Goal: Contribute content: Contribute content

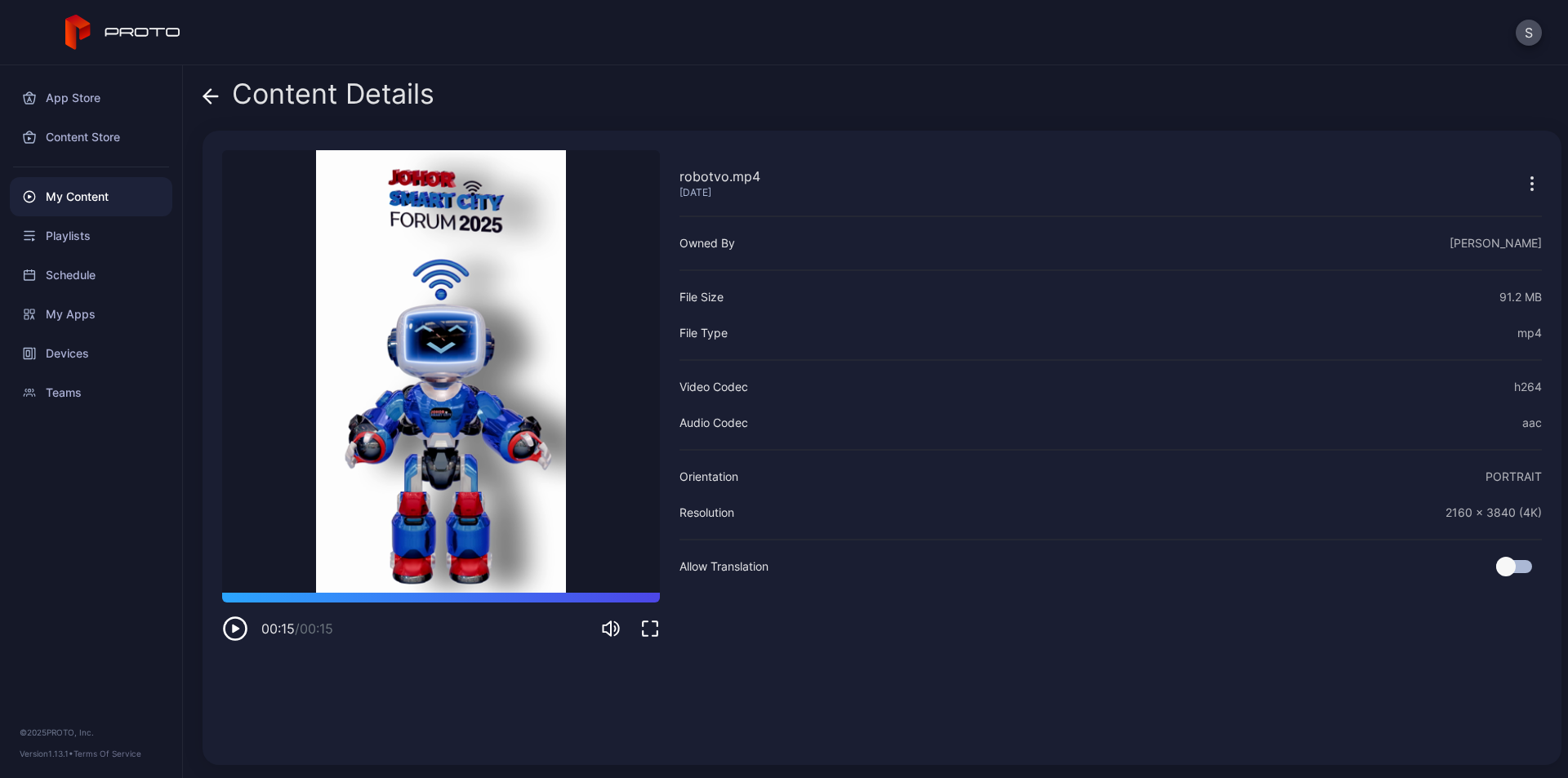
click at [211, 89] on icon at bounding box center [207, 96] width 7 height 14
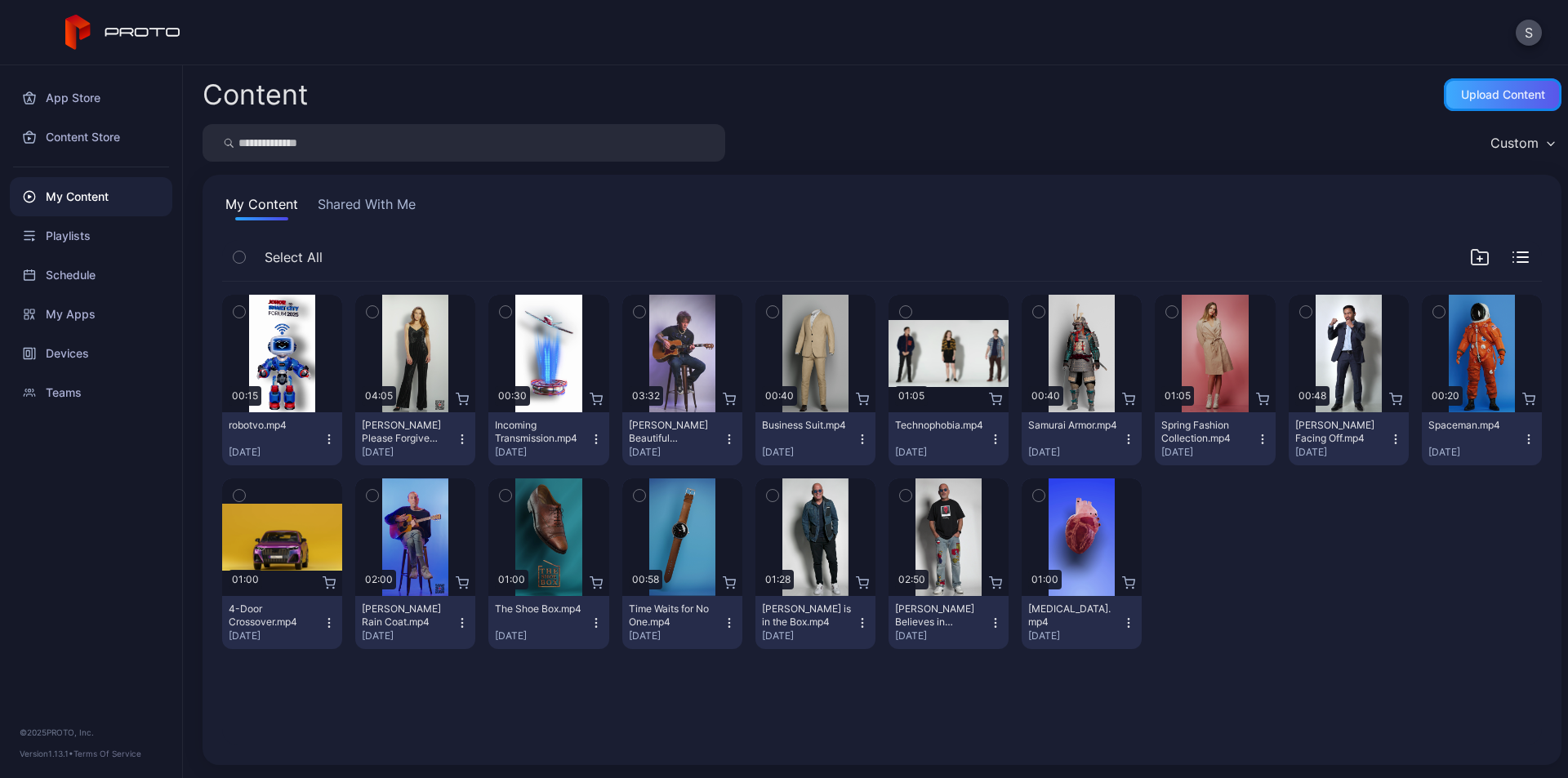
click at [1461, 95] on div "Upload Content" at bounding box center [1503, 94] width 85 height 13
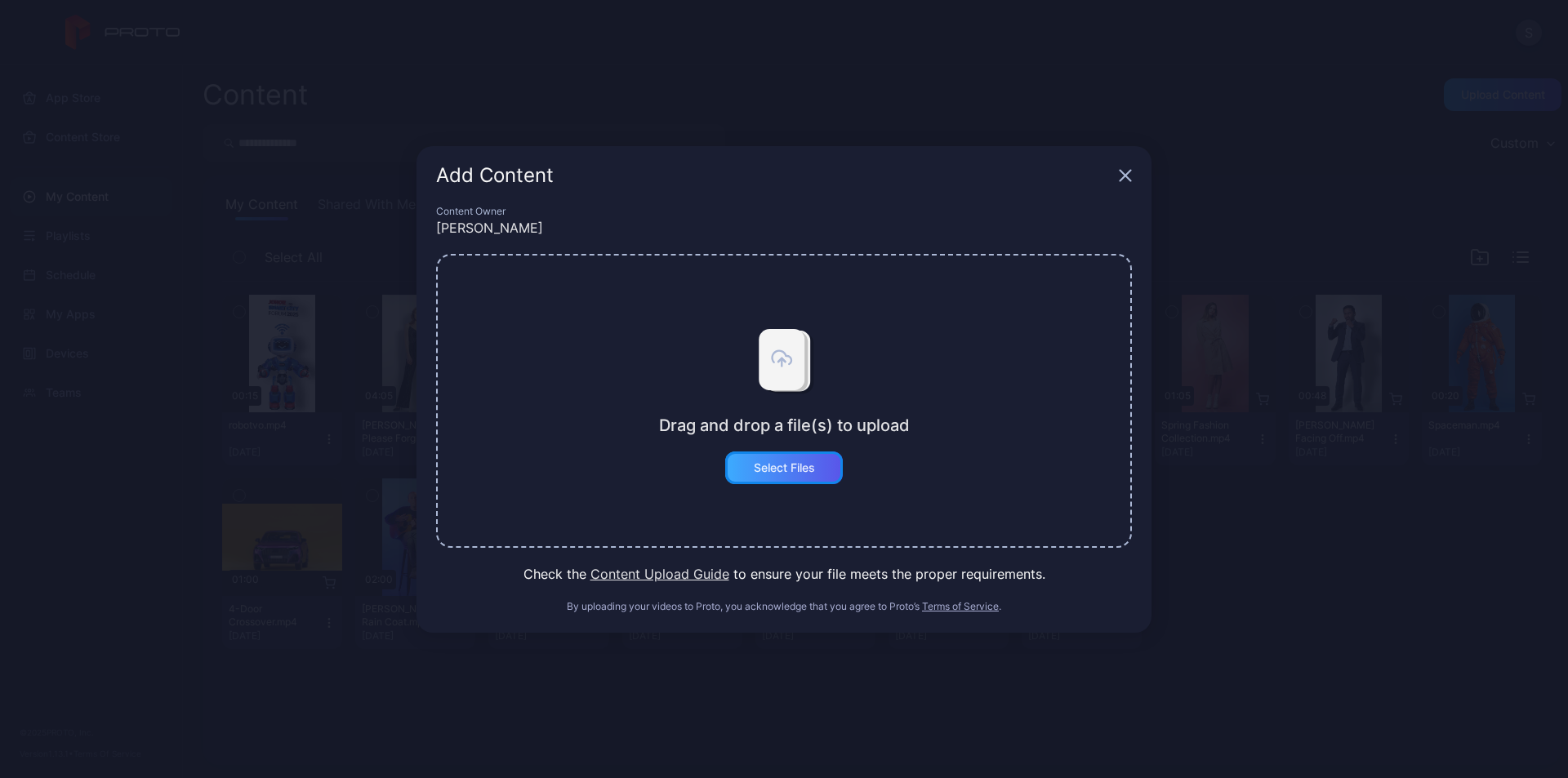
click at [792, 469] on div "Select Files" at bounding box center [784, 467] width 61 height 13
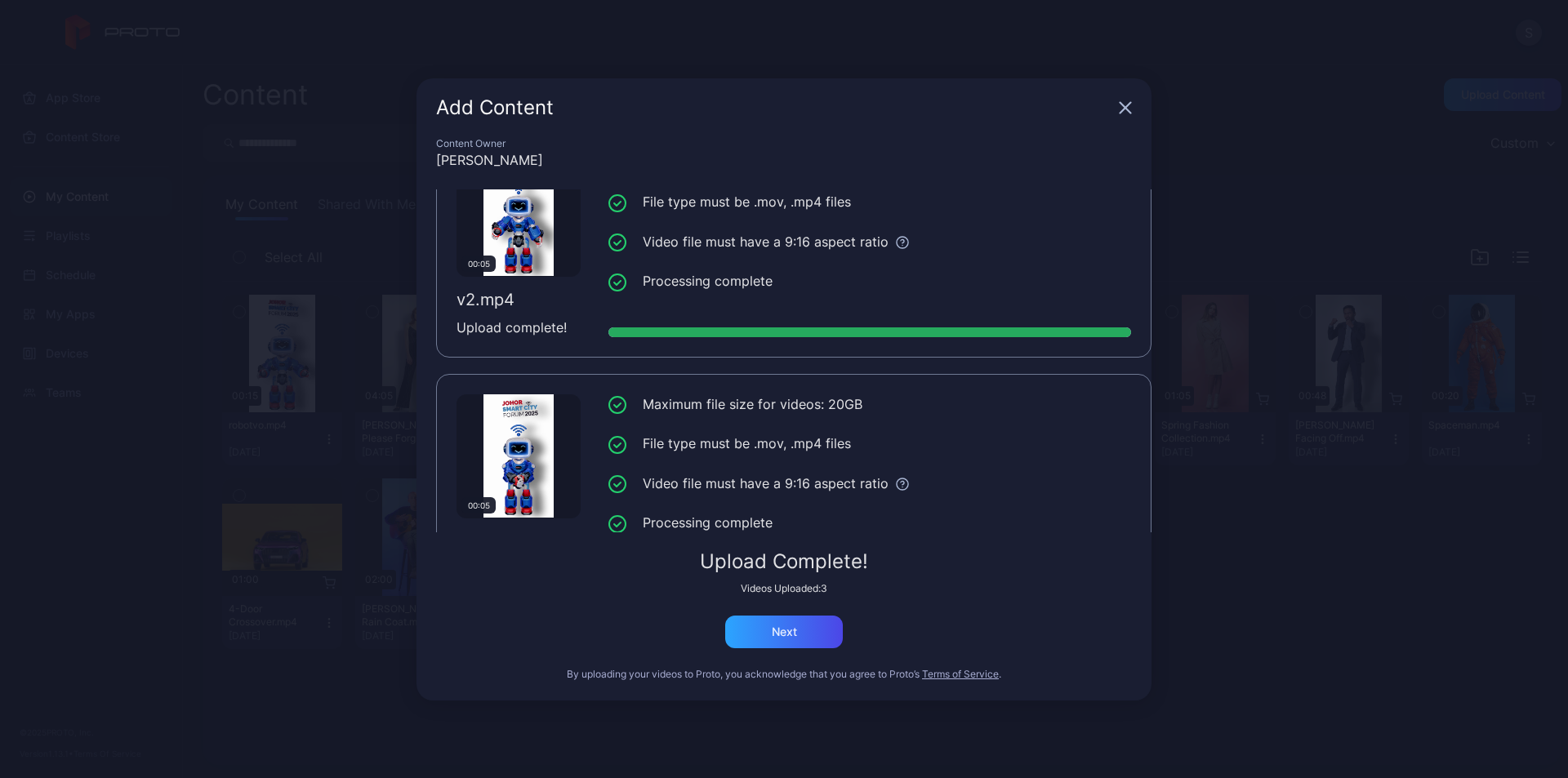
scroll to position [366, 0]
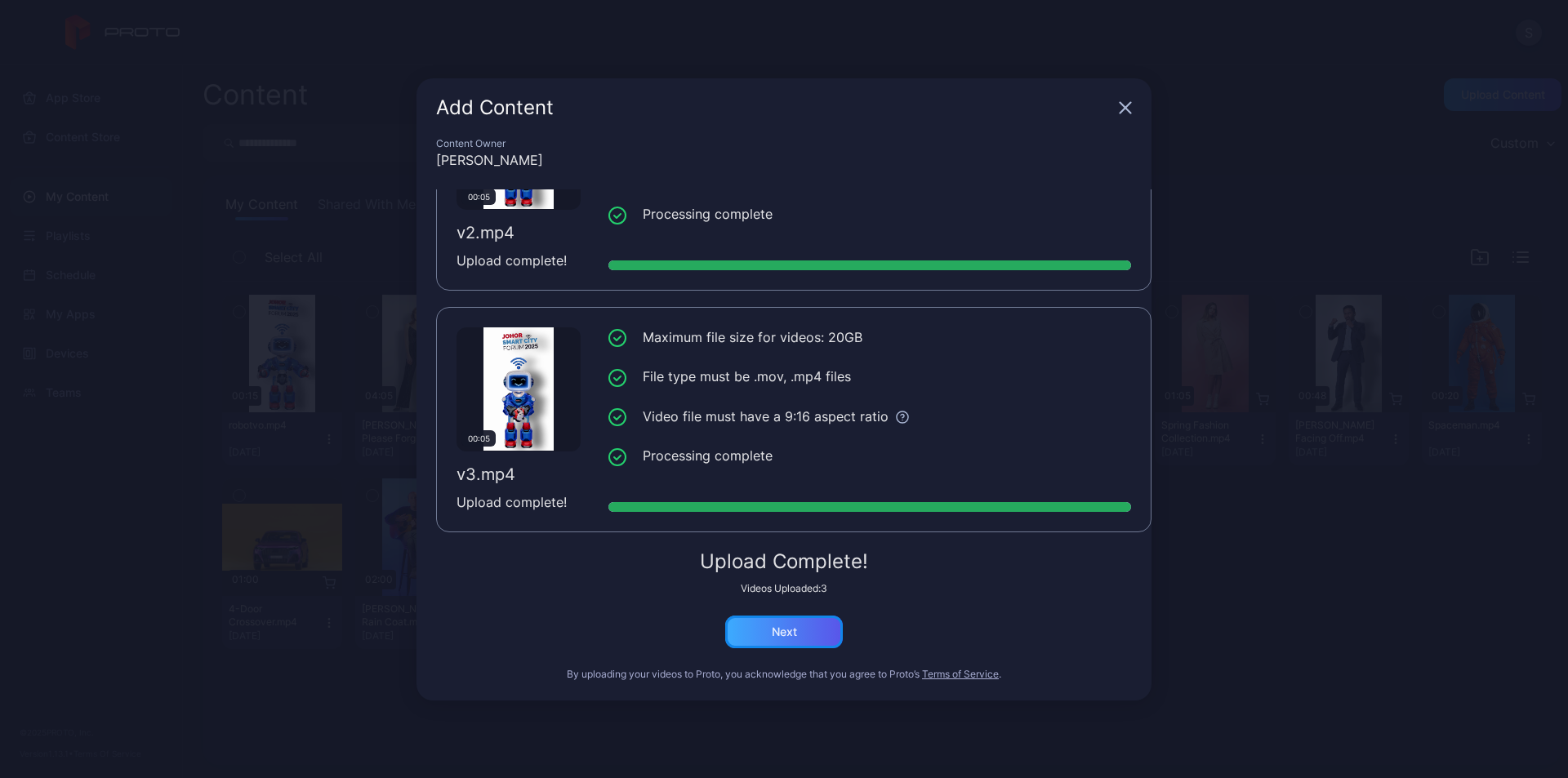
click at [820, 633] on div "Next" at bounding box center [783, 632] width 118 height 33
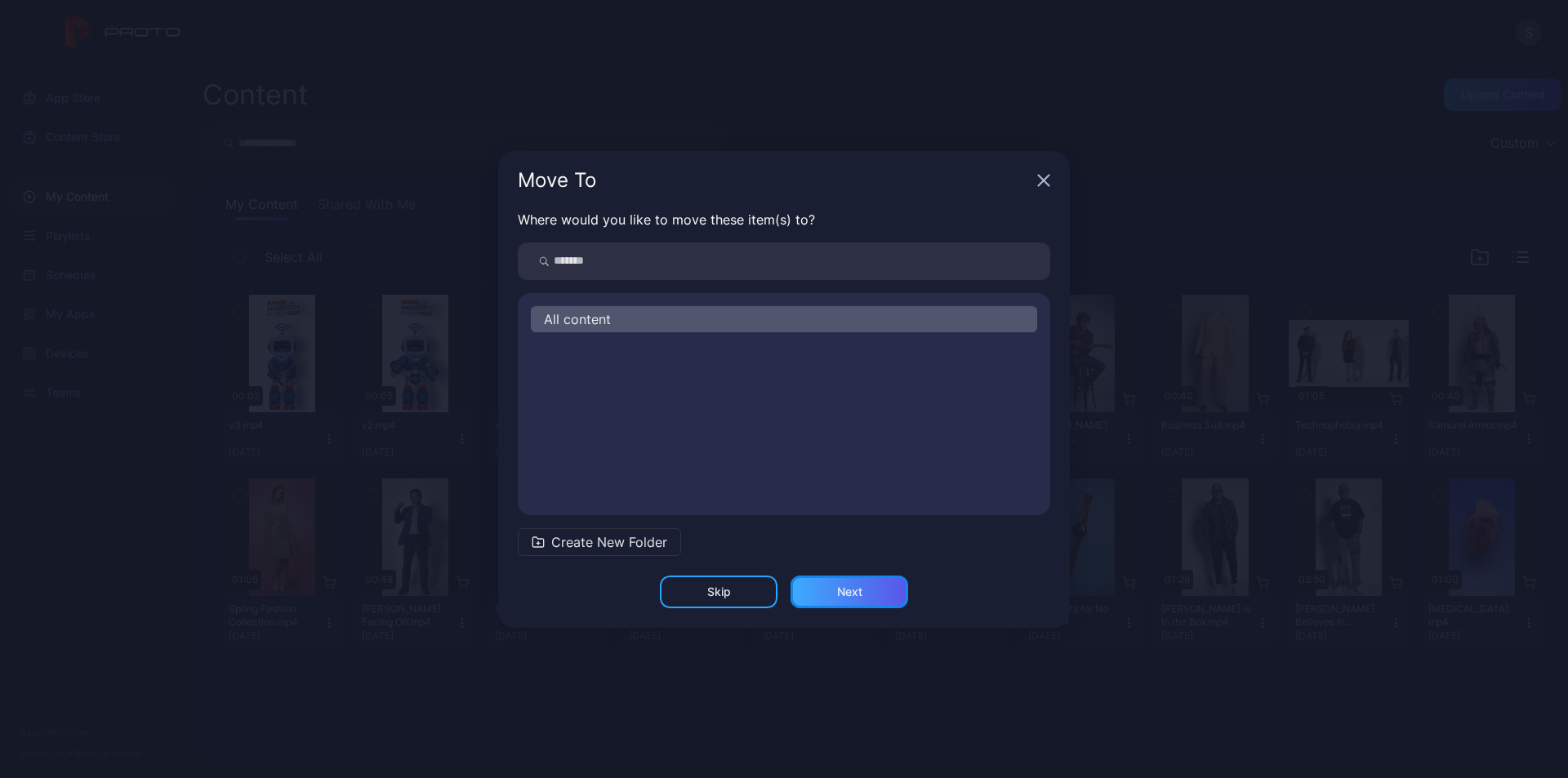
click at [880, 591] on div "Next" at bounding box center [849, 592] width 118 height 33
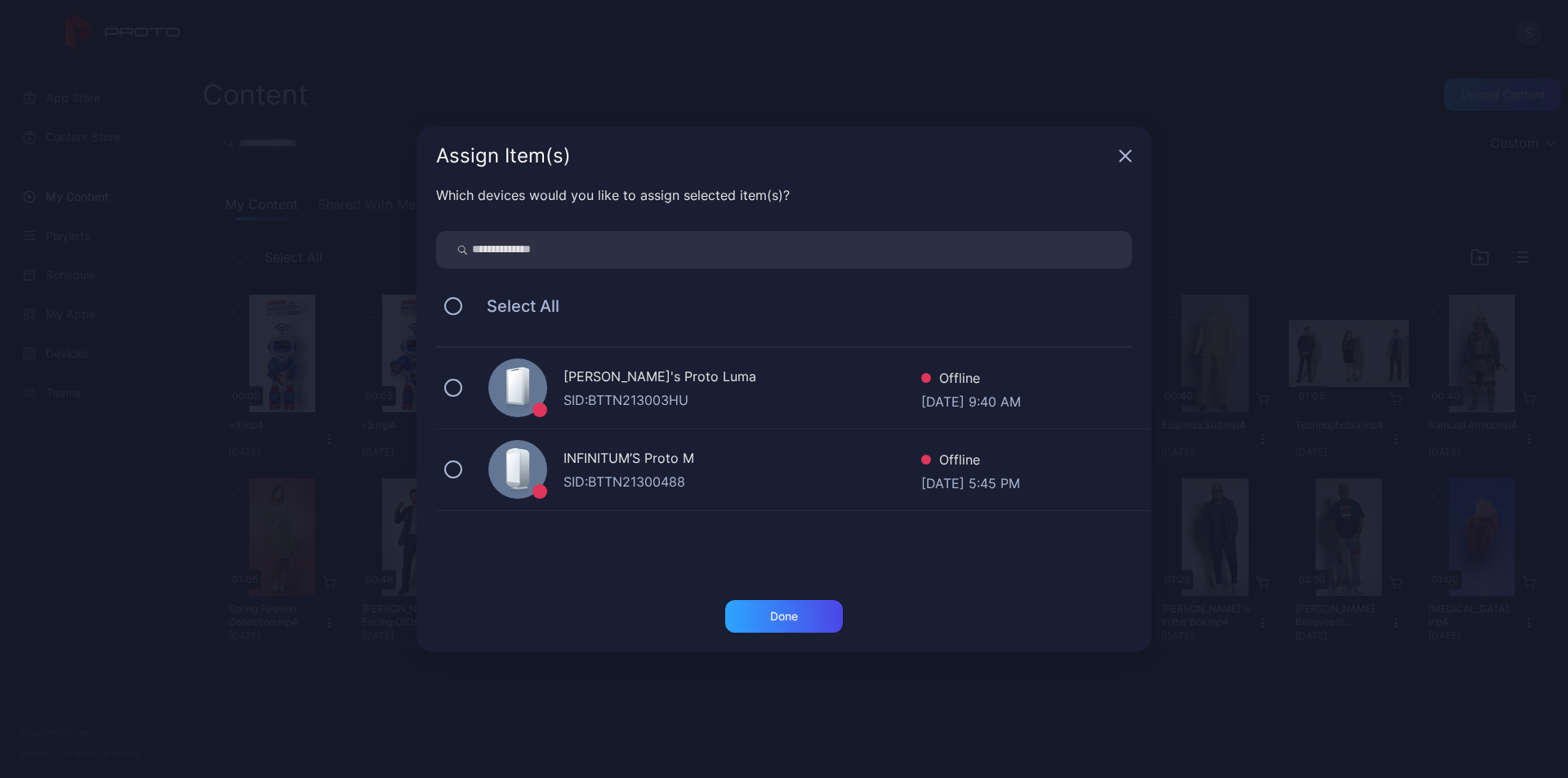
click at [618, 472] on div "SID: BTTN21300488" at bounding box center [742, 482] width 358 height 19
click at [648, 403] on div "SID: BTTN213003HU" at bounding box center [742, 400] width 358 height 19
click at [782, 618] on div "Done" at bounding box center [784, 616] width 28 height 13
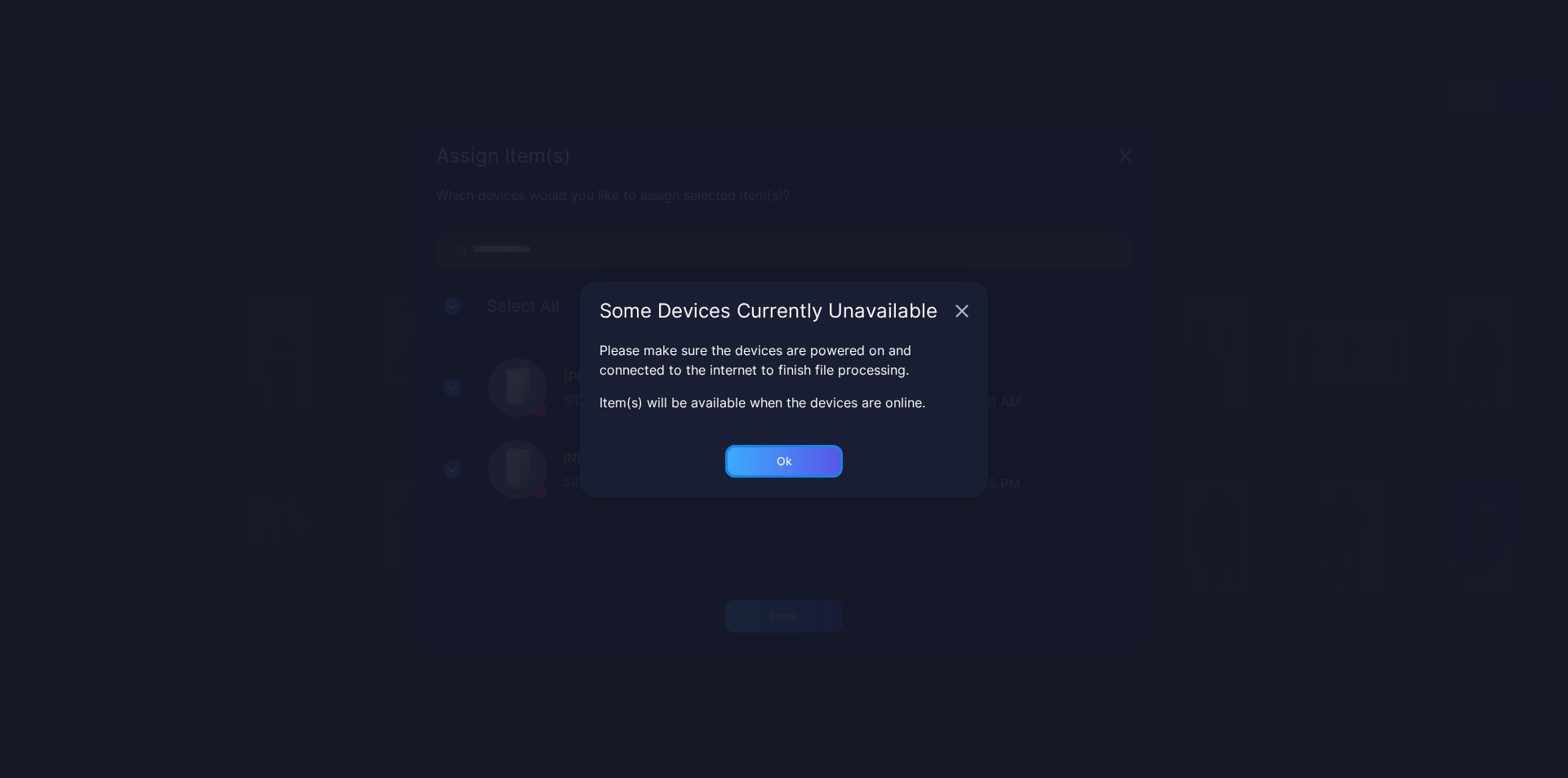
click at [812, 457] on div "Ok" at bounding box center [783, 461] width 118 height 33
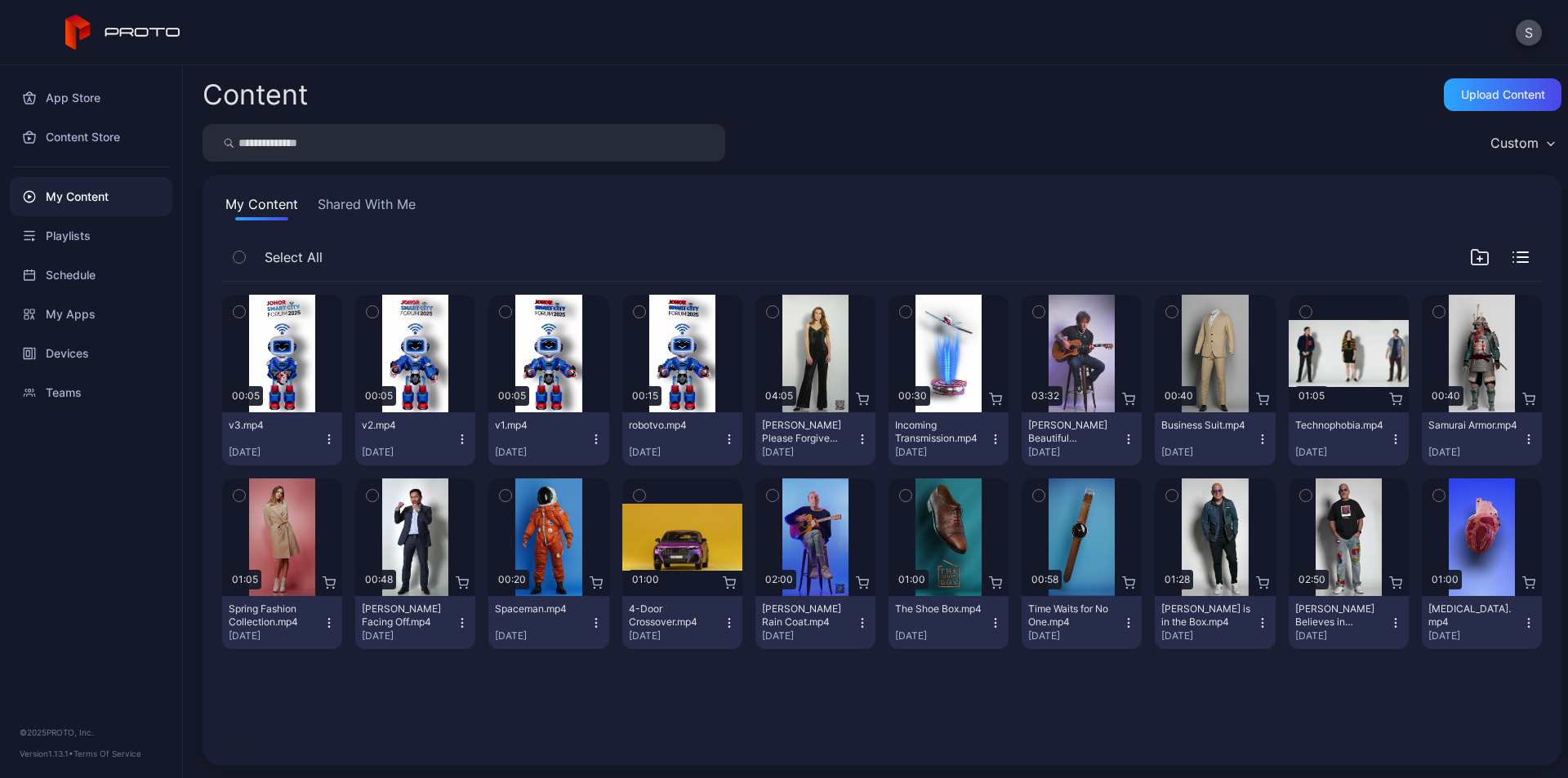
click at [723, 438] on icon "button" at bounding box center [729, 439] width 13 height 13
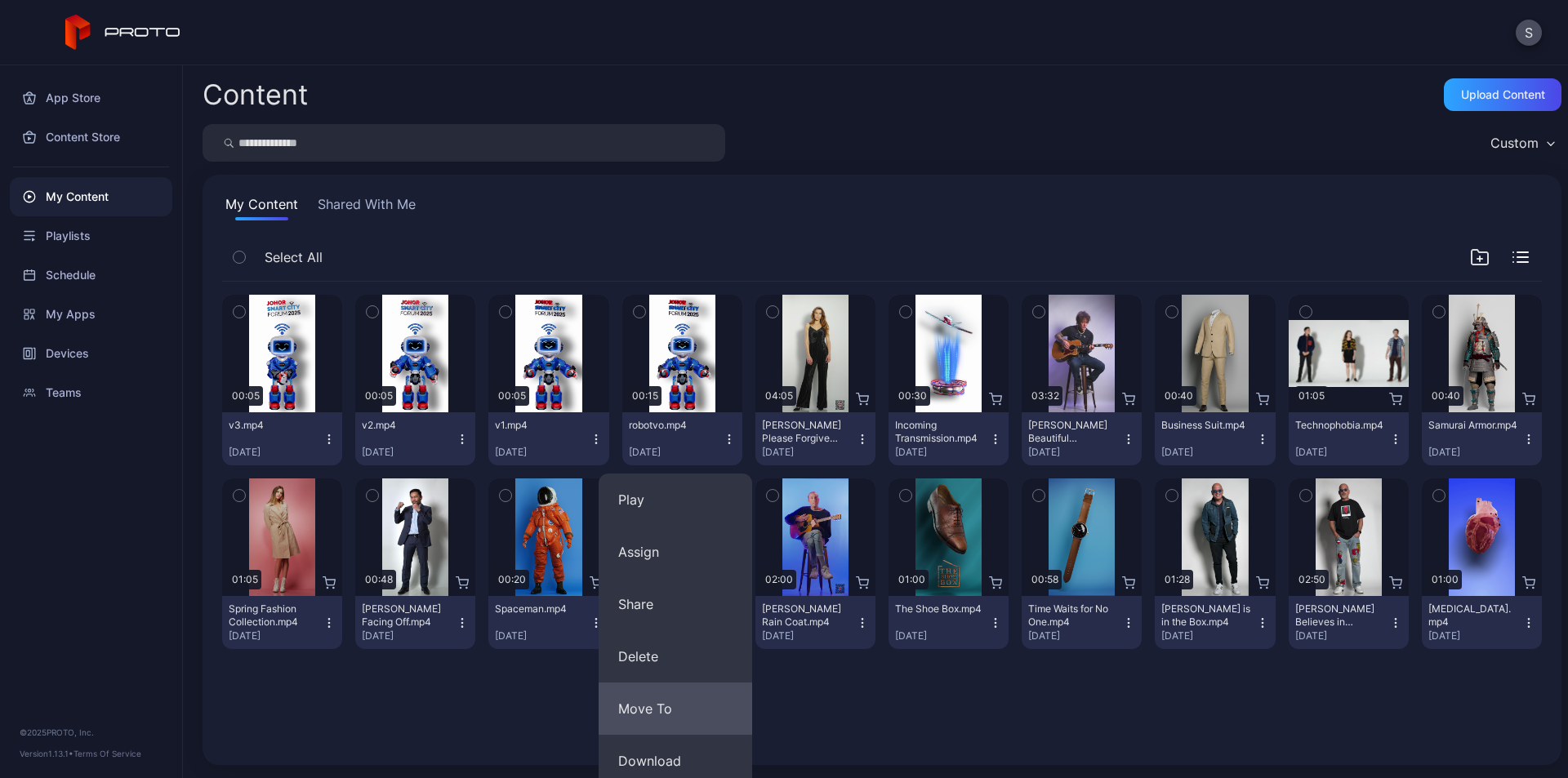
click at [659, 698] on button "Move To" at bounding box center [675, 709] width 153 height 52
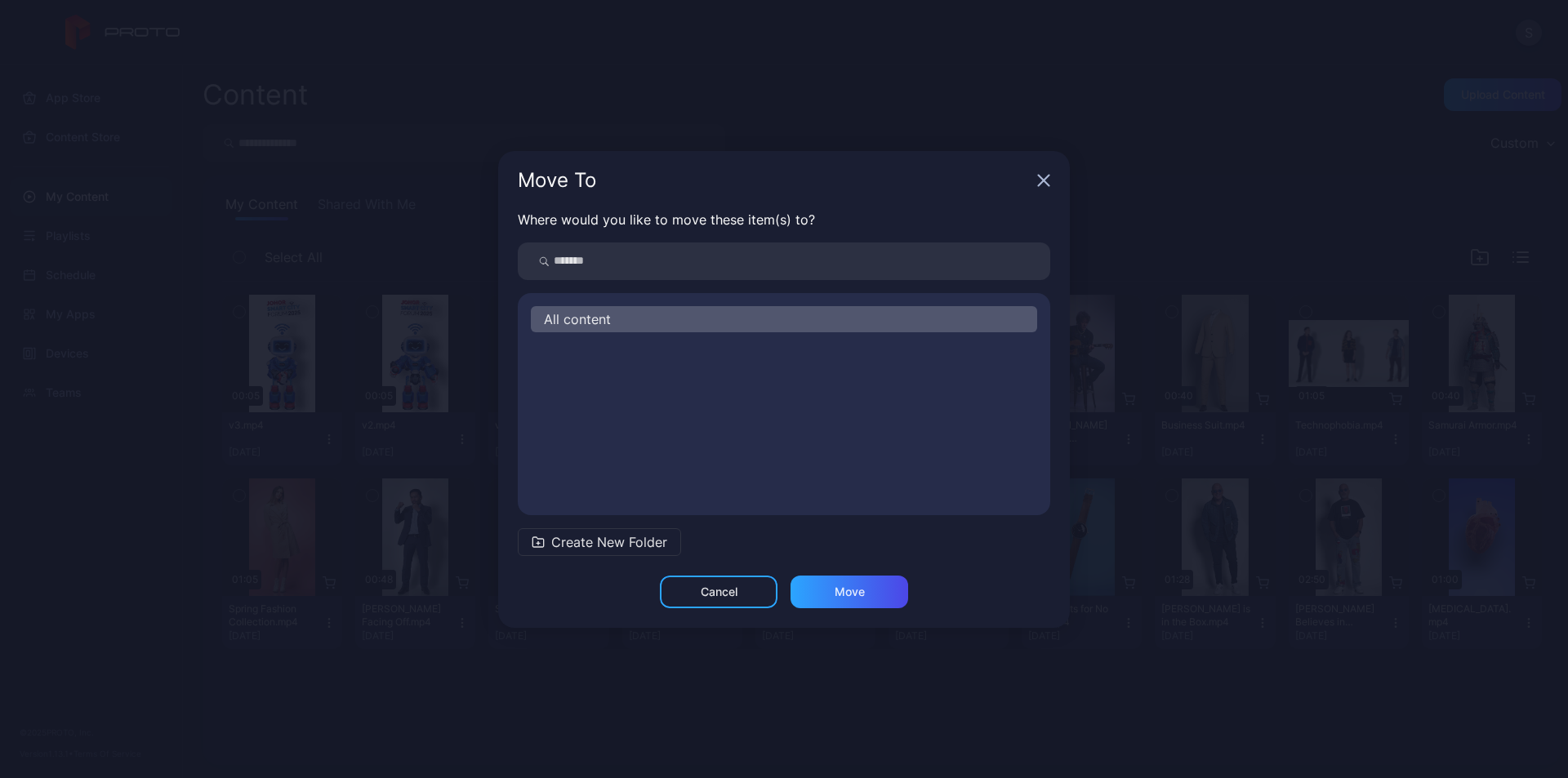
click at [620, 537] on span "Create New Folder" at bounding box center [608, 542] width 116 height 19
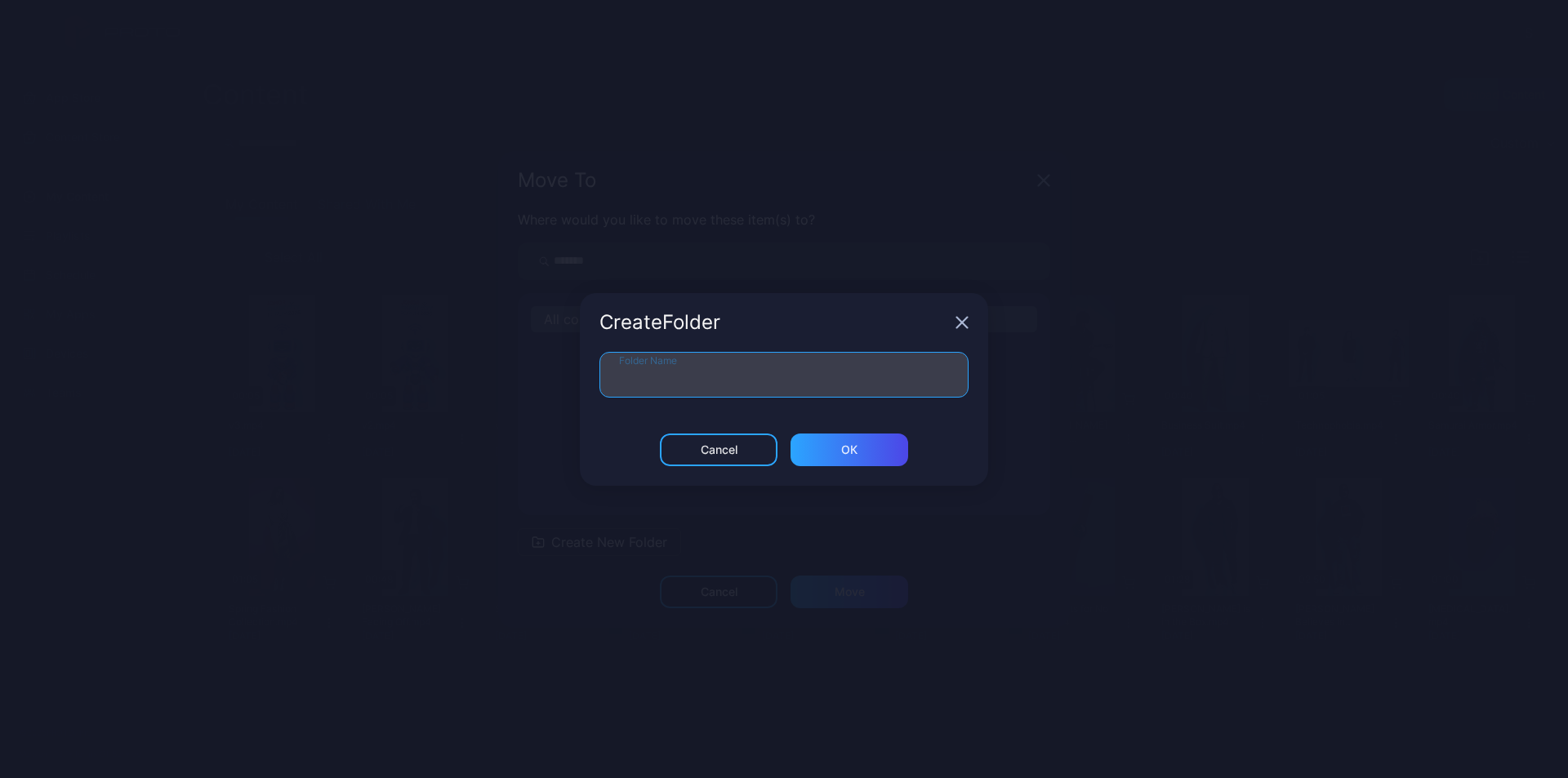
click at [671, 368] on input "Folder Name" at bounding box center [784, 374] width 369 height 46
type input "*********"
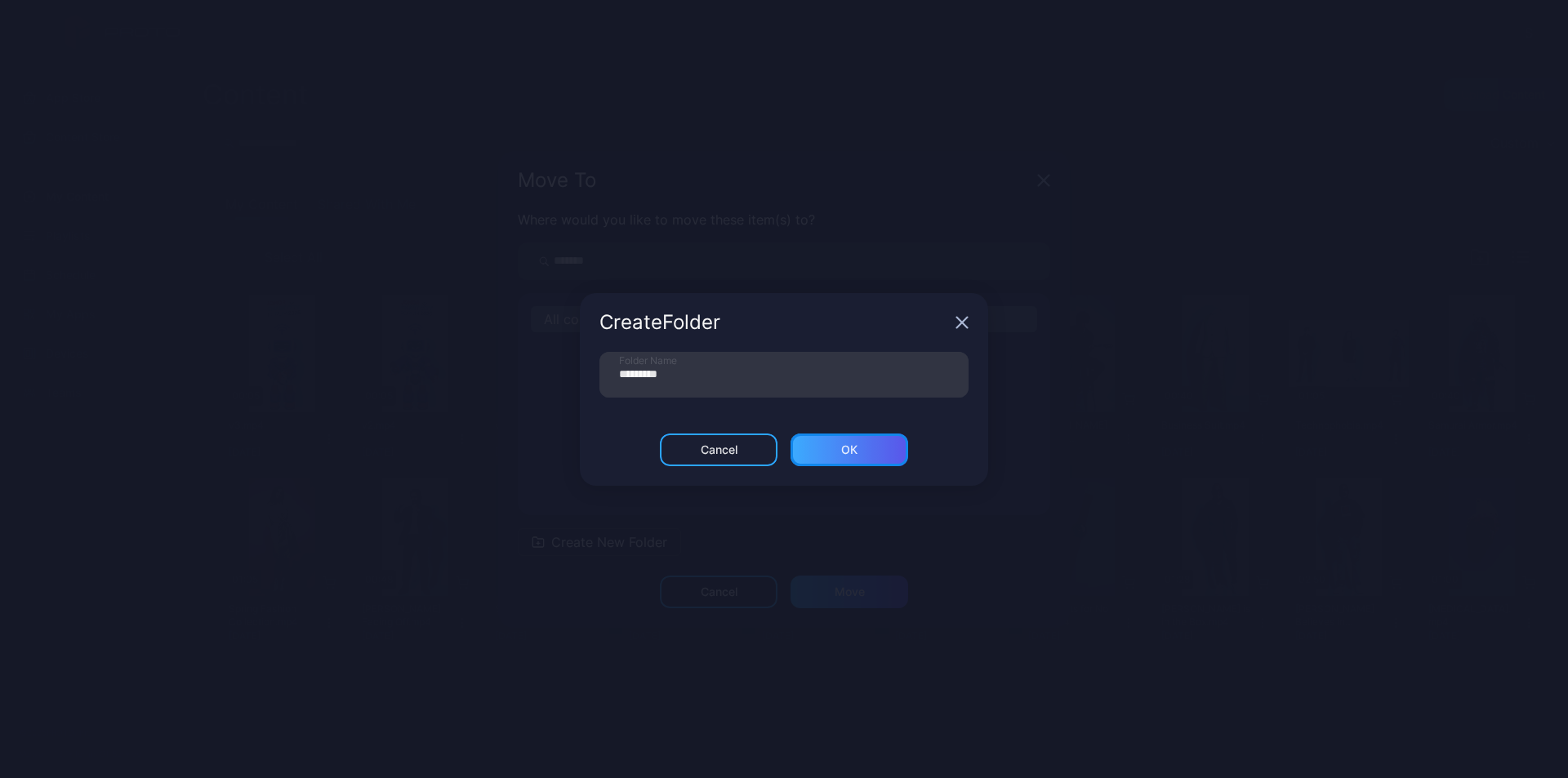
click at [859, 461] on div "ОК" at bounding box center [849, 450] width 118 height 33
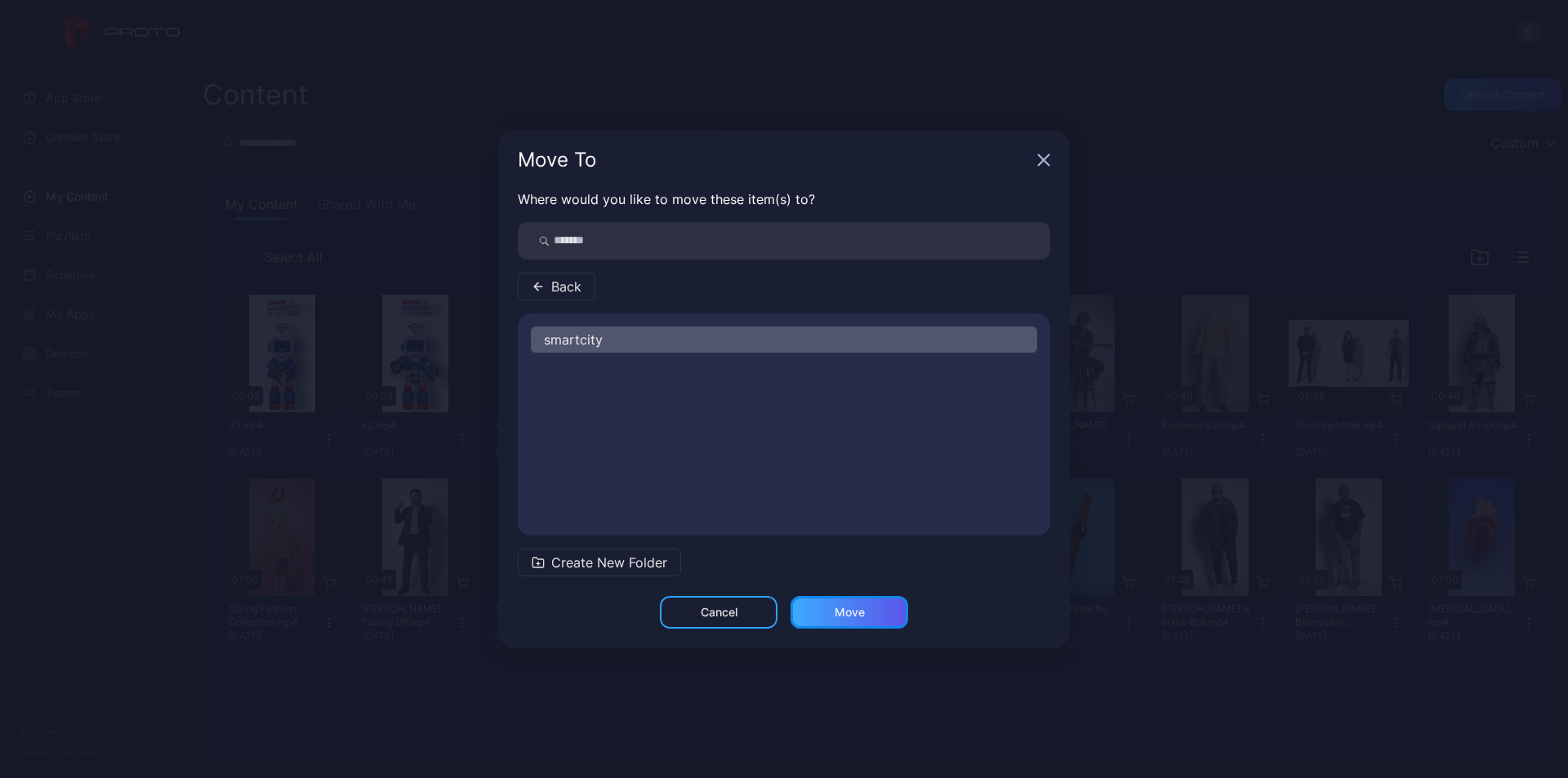
click at [858, 623] on div "Move" at bounding box center [849, 613] width 118 height 33
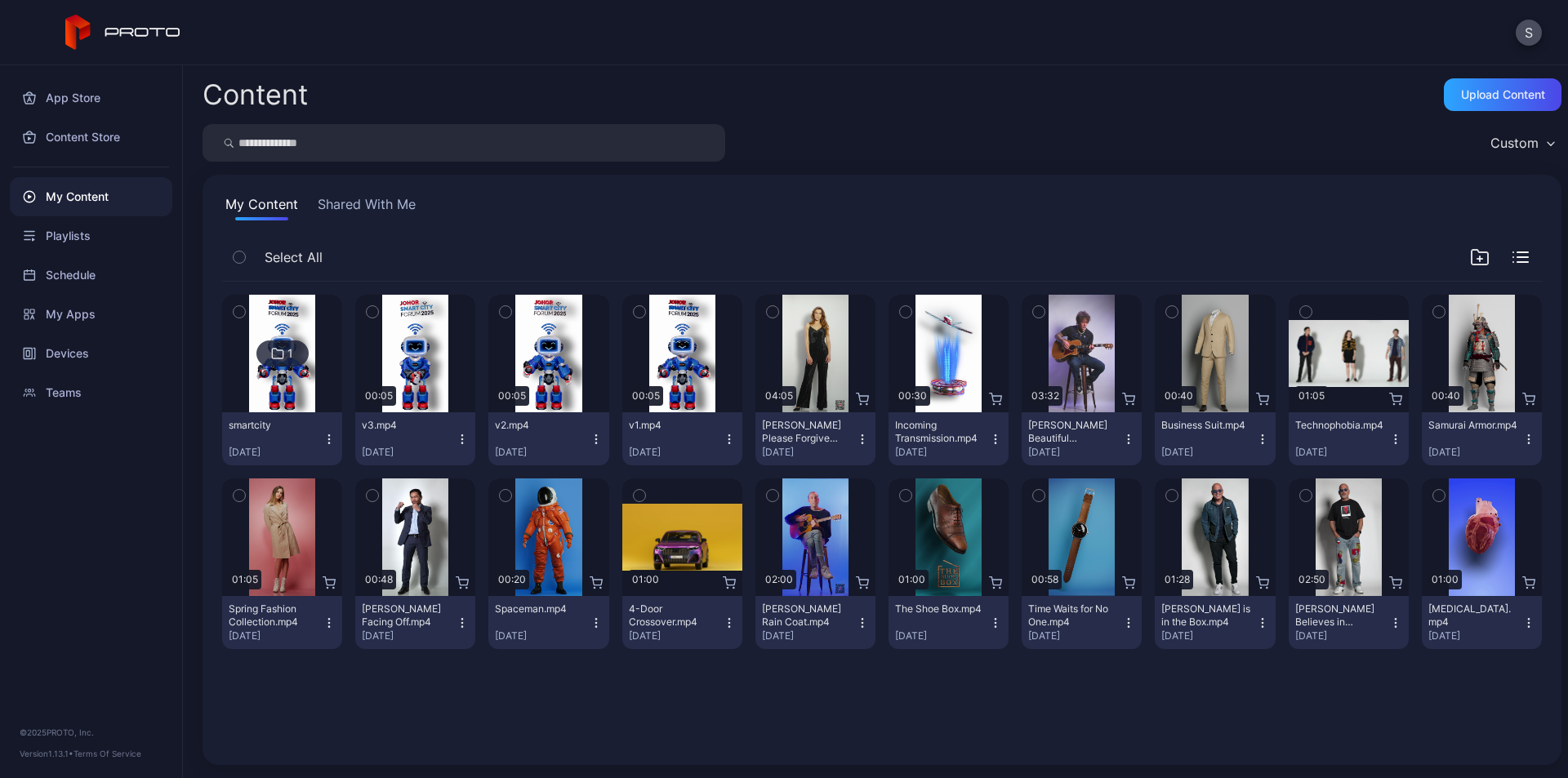
click at [729, 439] on icon "button" at bounding box center [729, 438] width 1 height 1
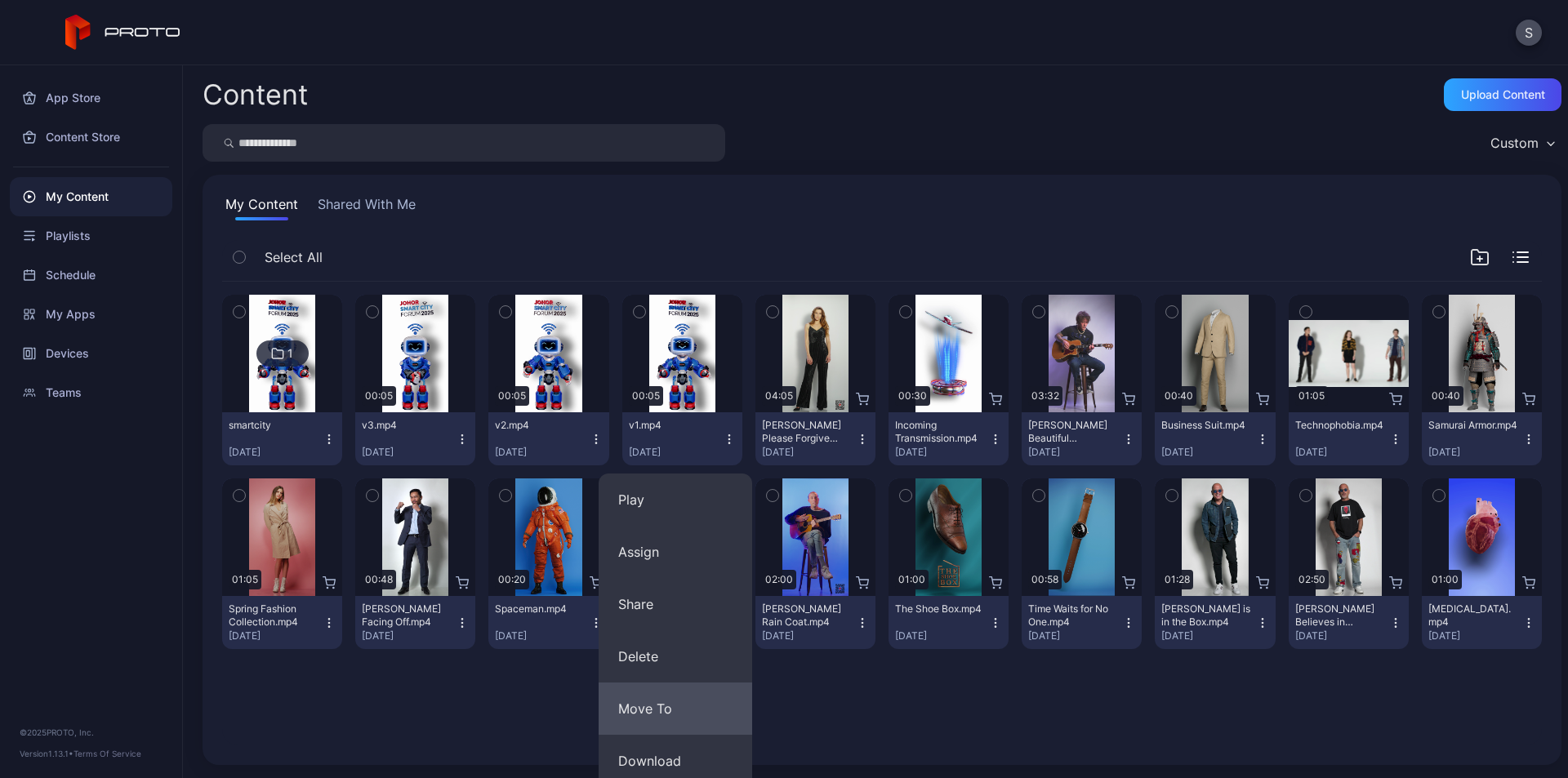
click at [628, 704] on button "Move To" at bounding box center [675, 709] width 153 height 52
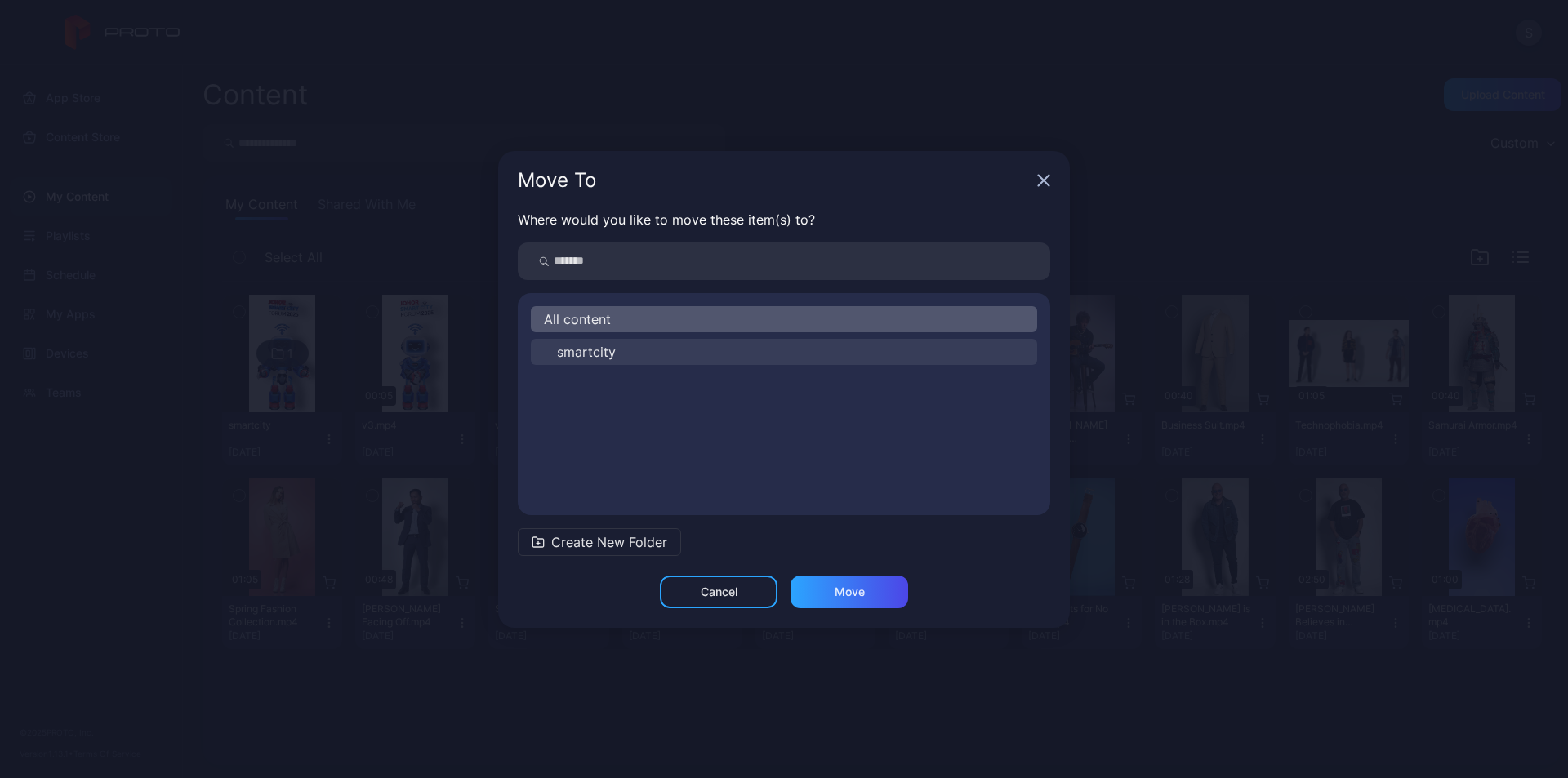
click at [607, 341] on button "smartcity" at bounding box center [783, 352] width 506 height 26
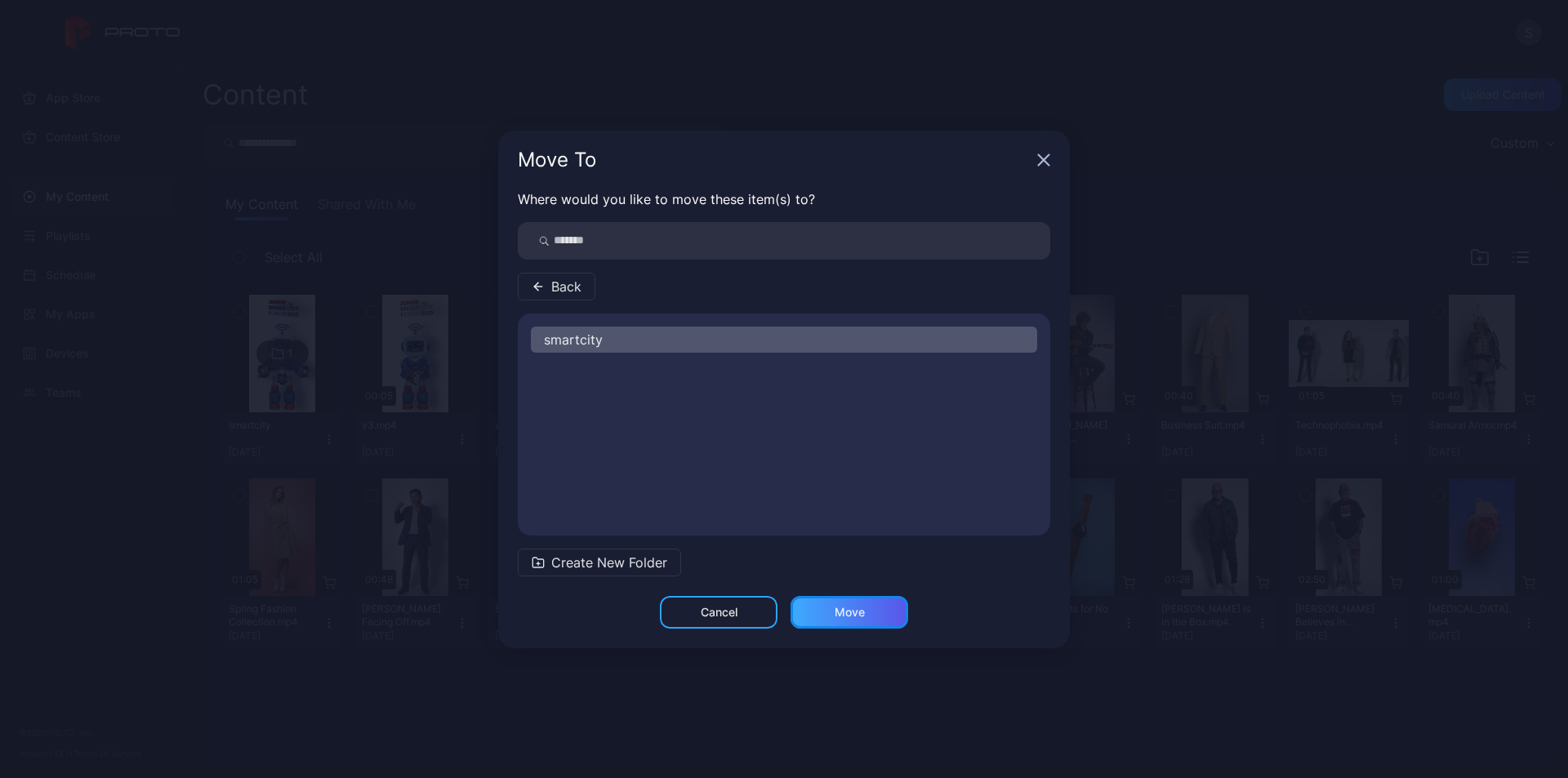
click at [848, 623] on div "Move" at bounding box center [849, 613] width 118 height 33
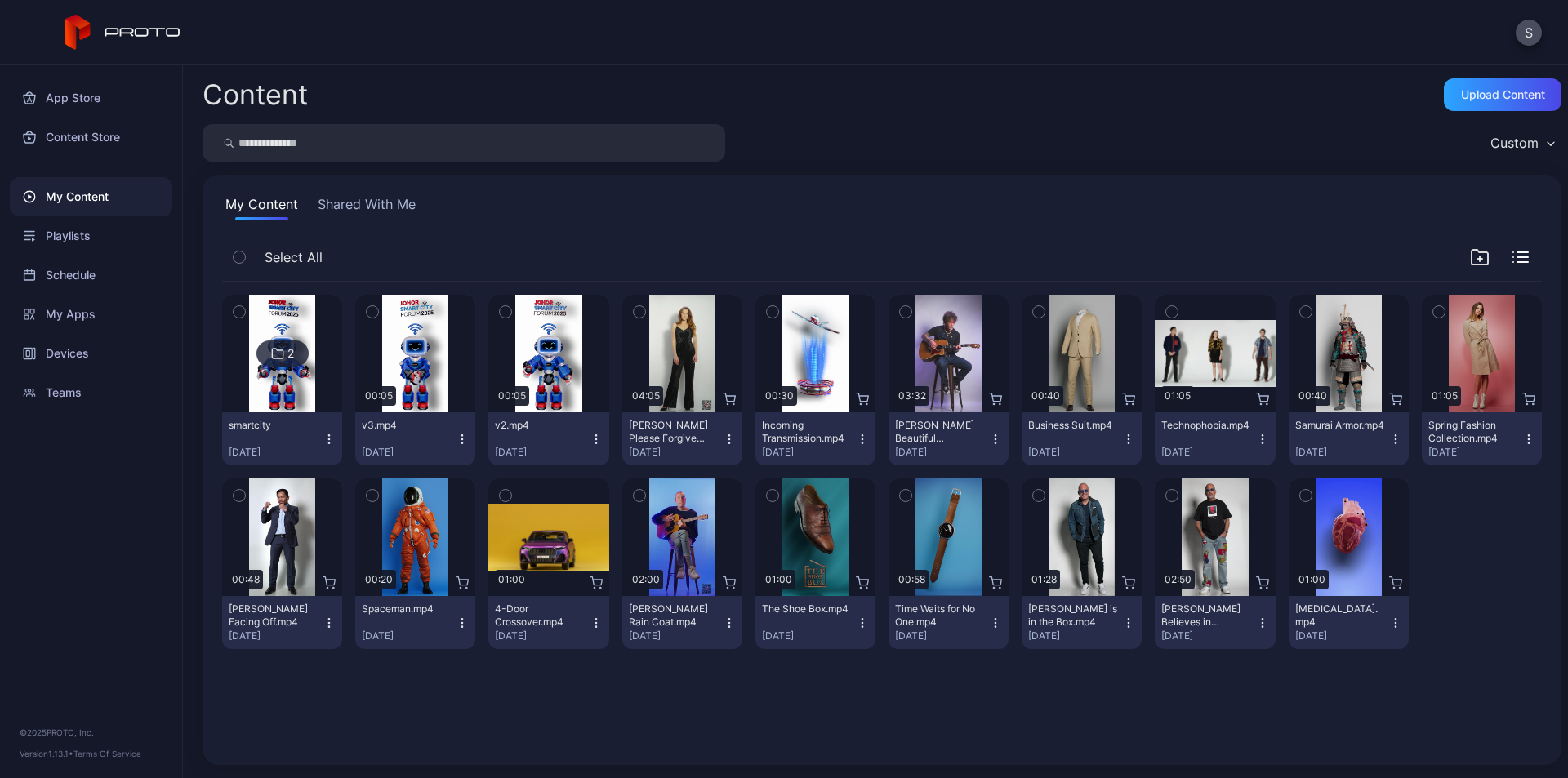
click at [593, 438] on icon "button" at bounding box center [596, 439] width 13 height 13
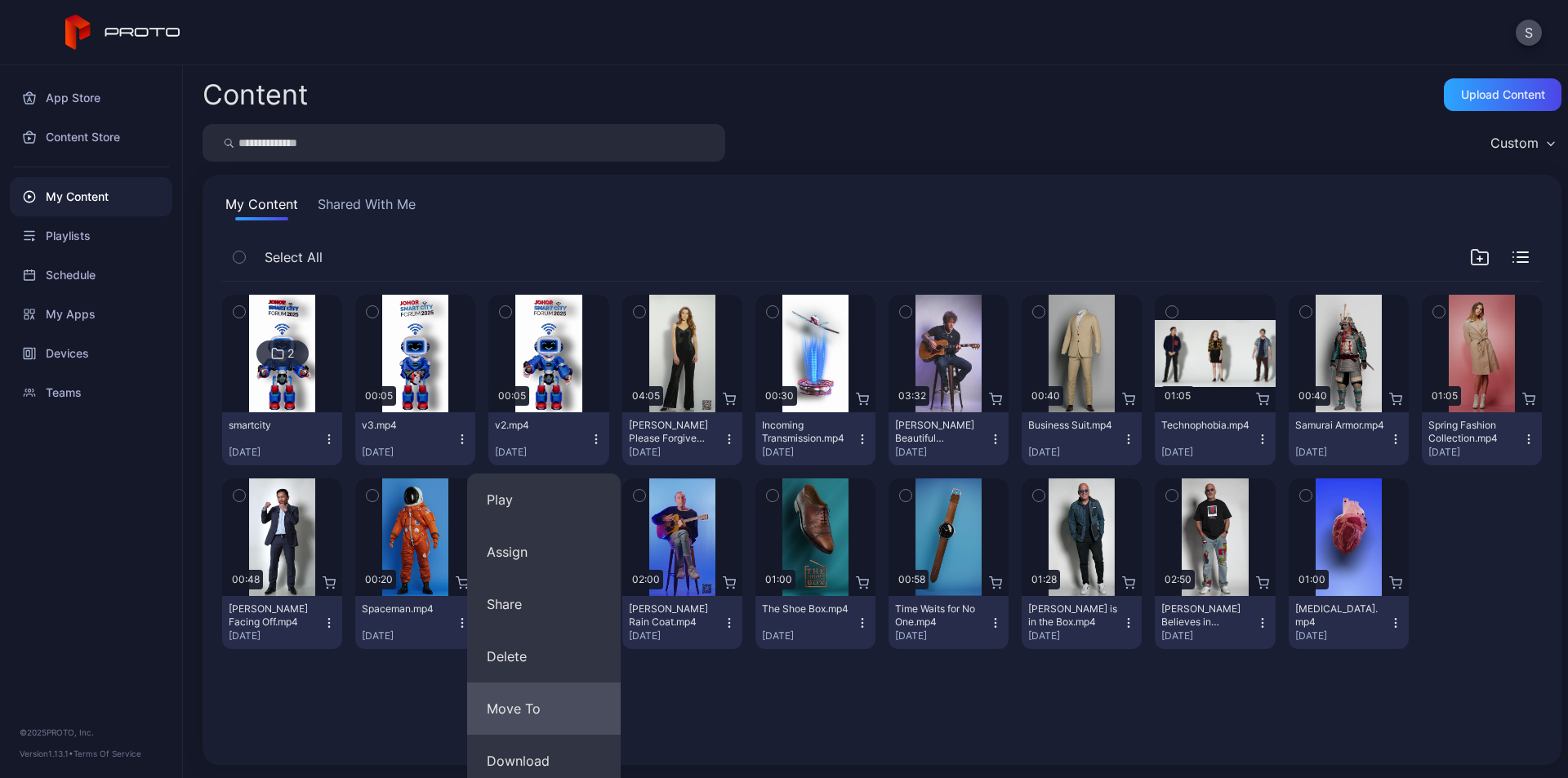
click at [506, 699] on button "Move To" at bounding box center [544, 709] width 153 height 52
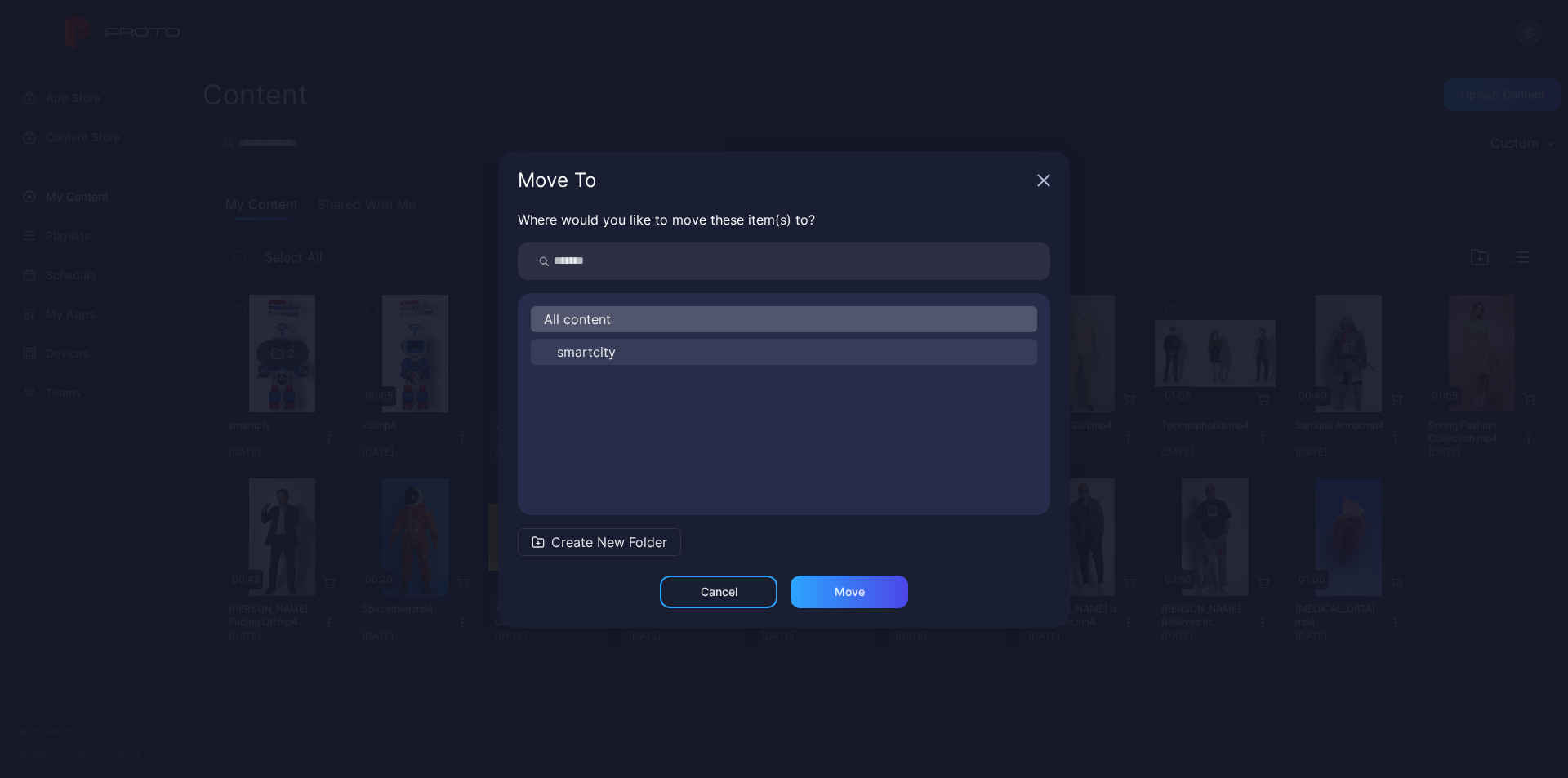
click at [635, 356] on button "smartcity" at bounding box center [783, 352] width 506 height 26
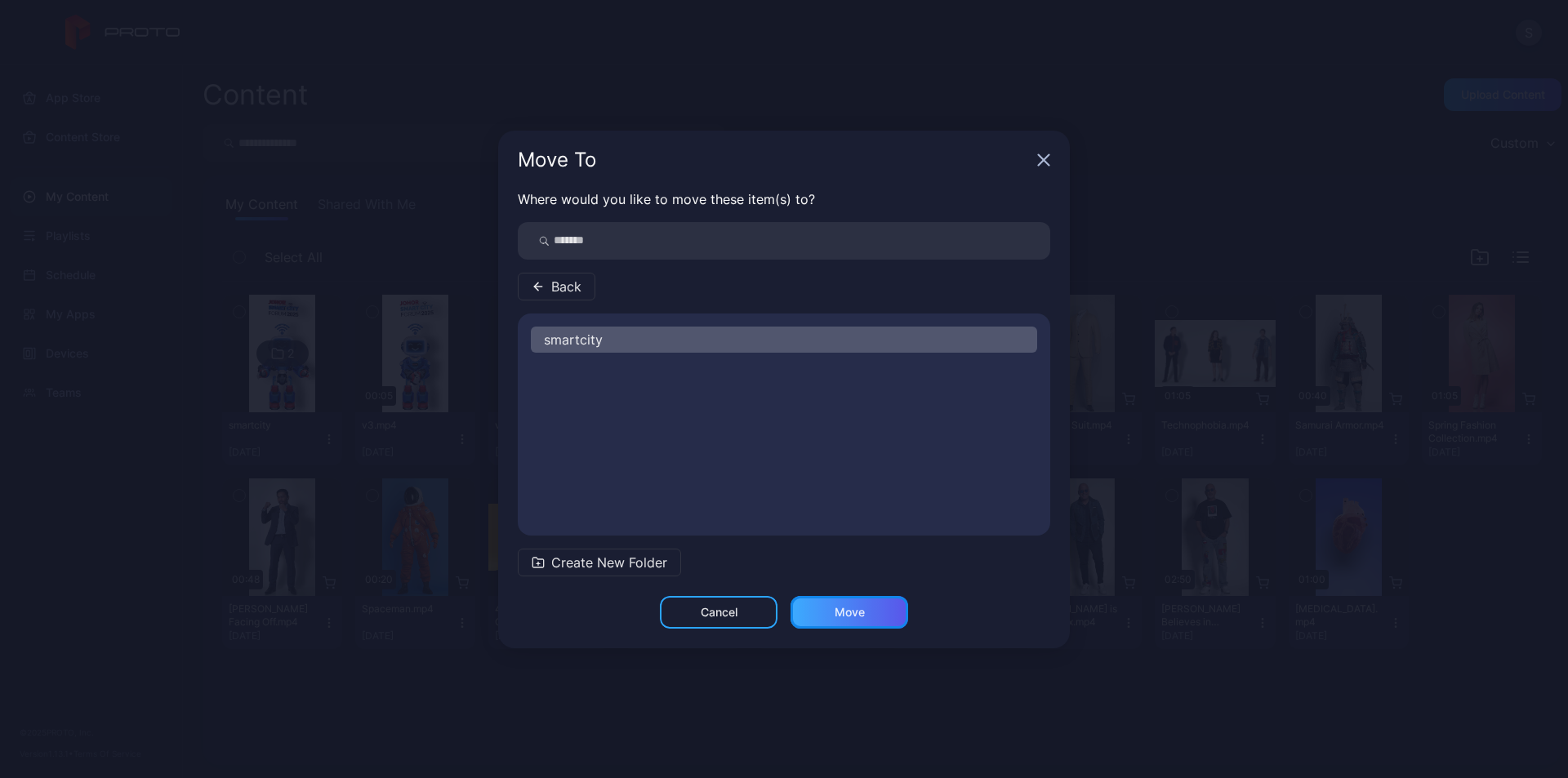
click at [827, 616] on div "Move" at bounding box center [849, 613] width 118 height 33
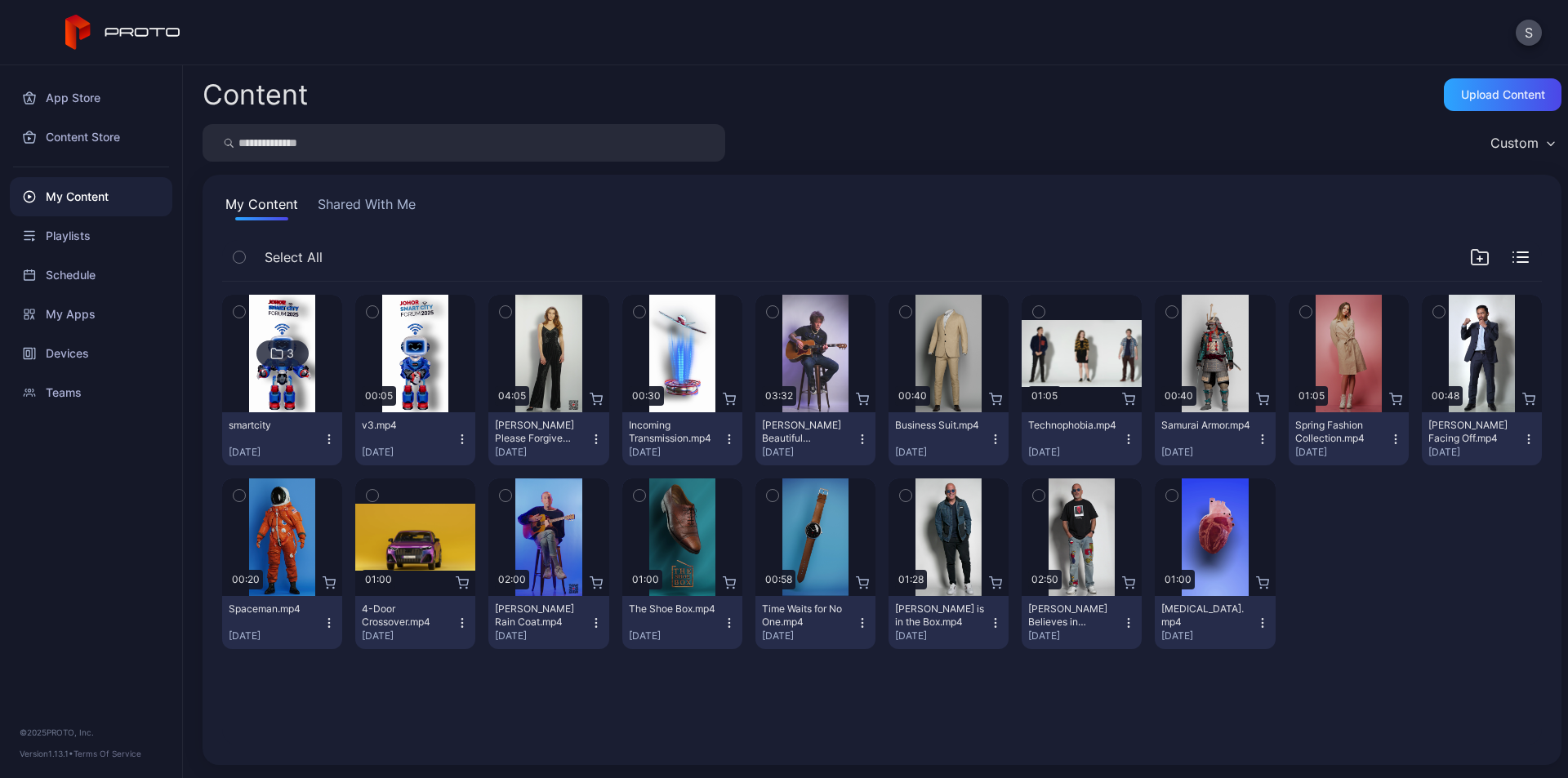
click at [460, 440] on icon "button" at bounding box center [461, 439] width 13 height 13
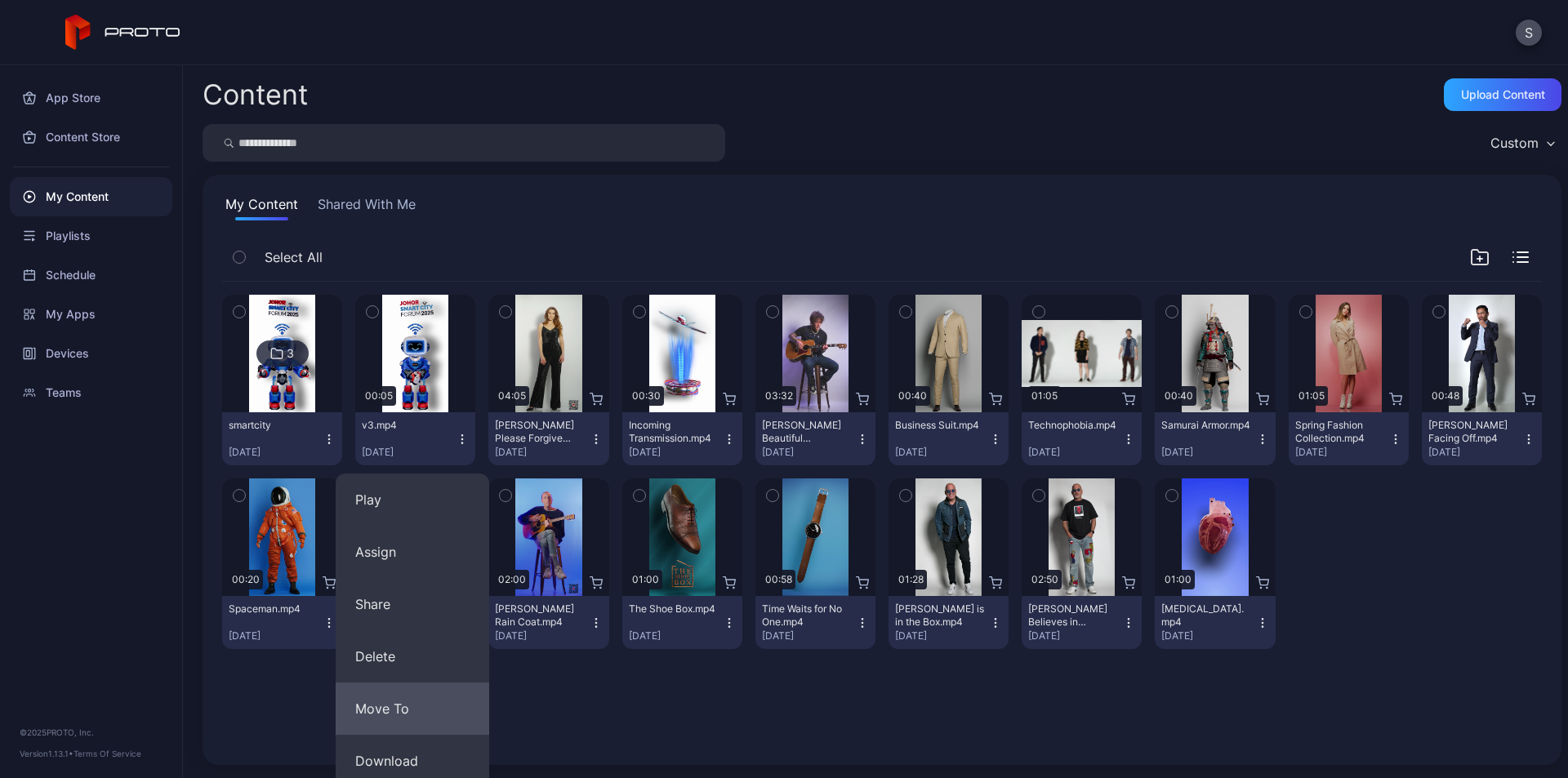
click at [414, 707] on button "Move To" at bounding box center [413, 709] width 153 height 52
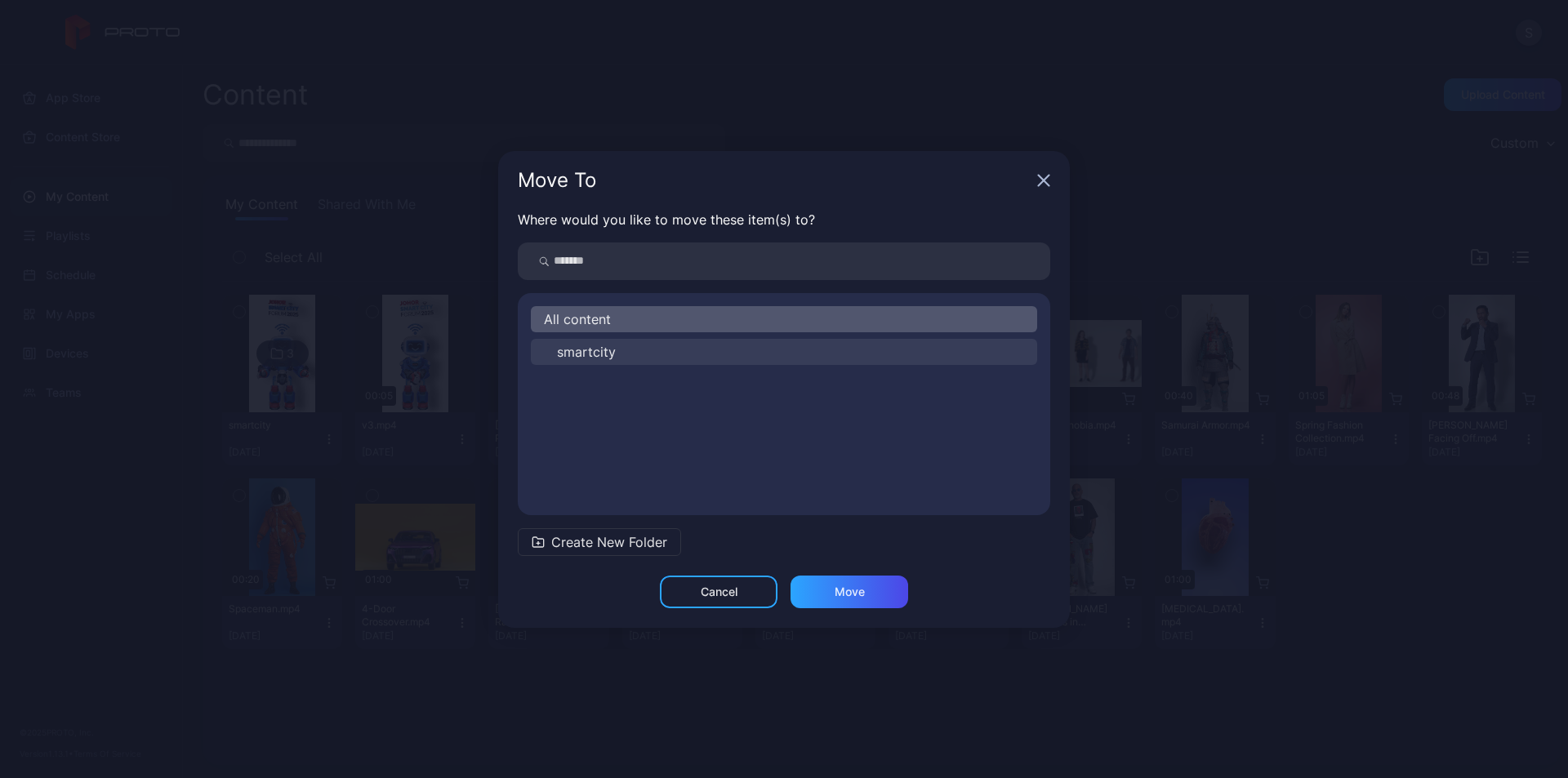
click at [604, 353] on span "smartcity" at bounding box center [586, 352] width 59 height 19
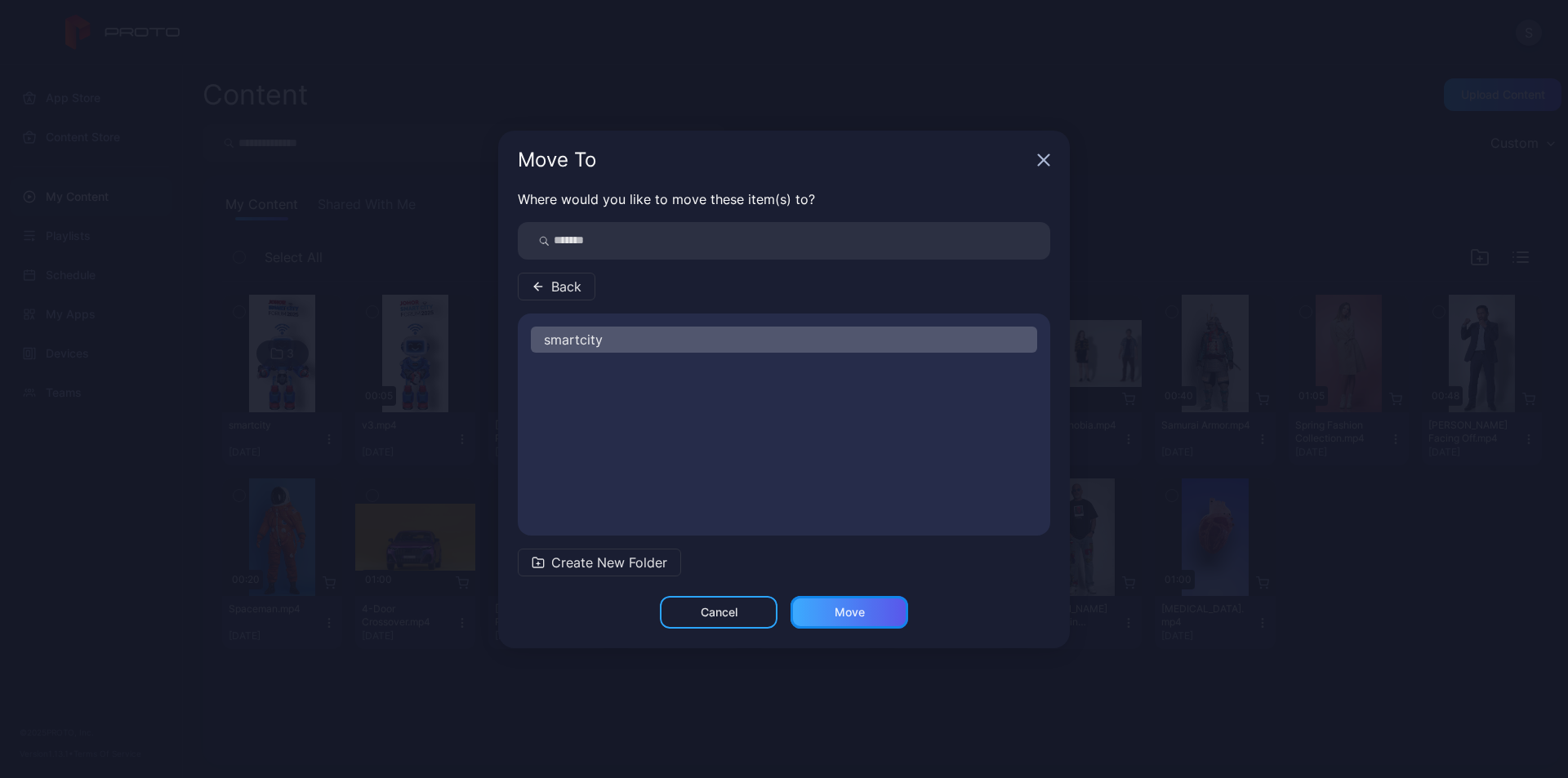
click at [820, 608] on div "Move" at bounding box center [849, 613] width 118 height 33
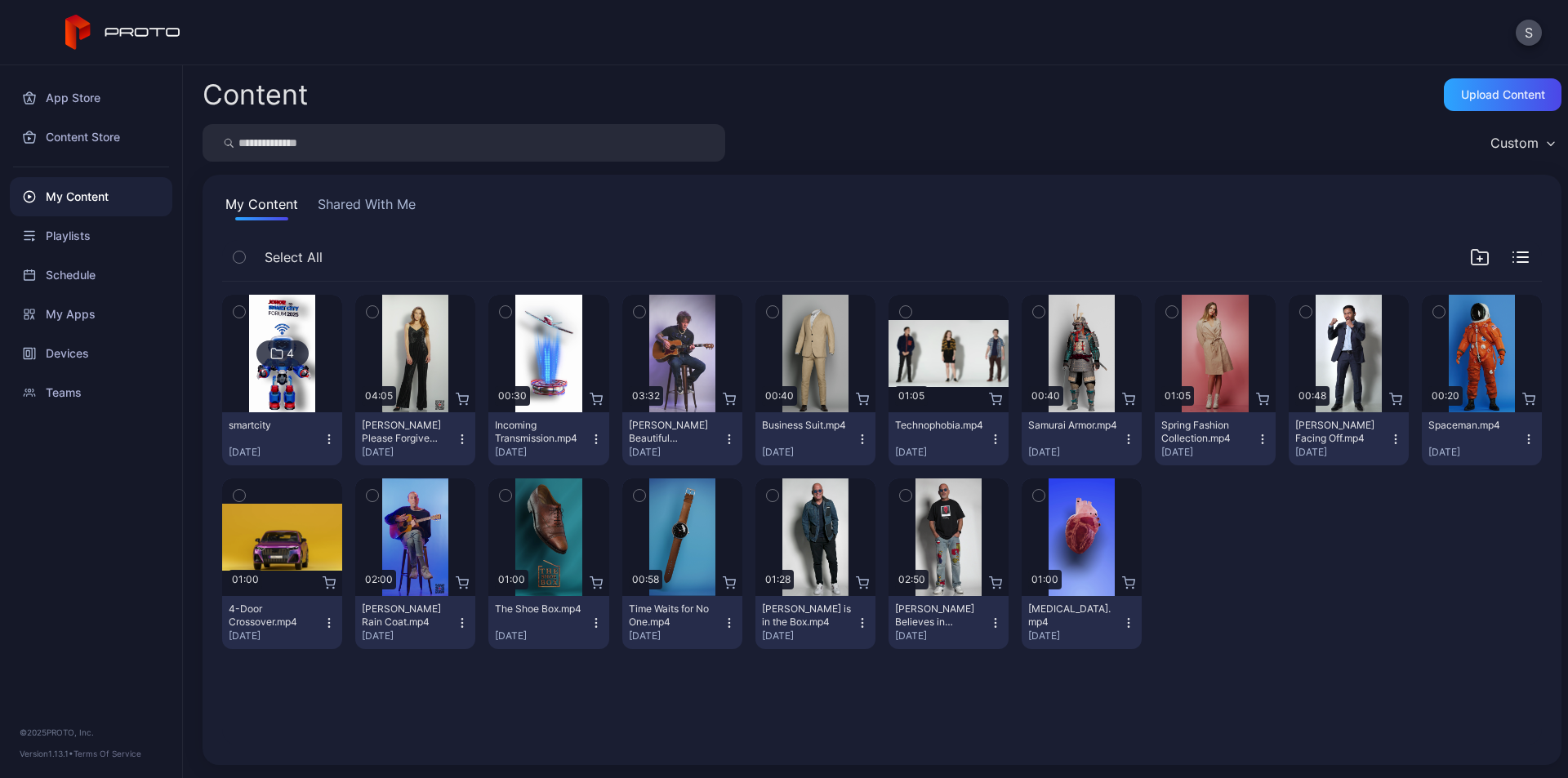
click at [274, 354] on icon at bounding box center [276, 354] width 13 height 19
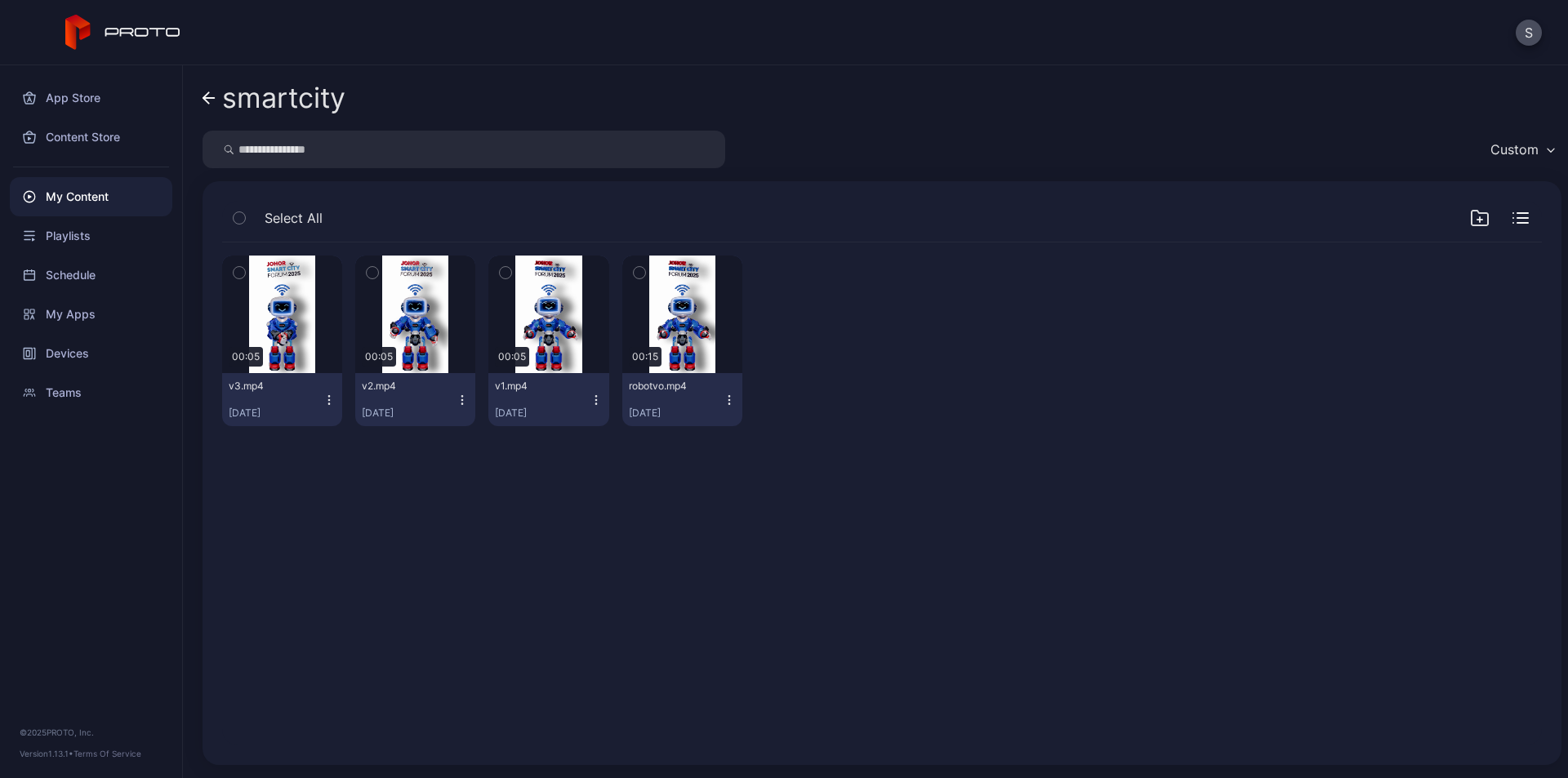
click at [619, 554] on div "Preview 00:05 v3.mp4 [DATE] Preview 00:05 v2.mp4 [DATE] Preview 00:05 v1.mp4 [D…" at bounding box center [881, 493] width 1346 height 529
